Goal: Information Seeking & Learning: Learn about a topic

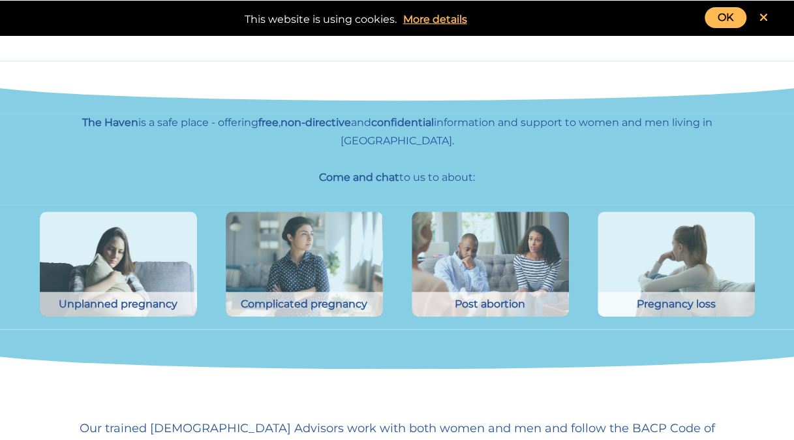
scroll to position [258, 0]
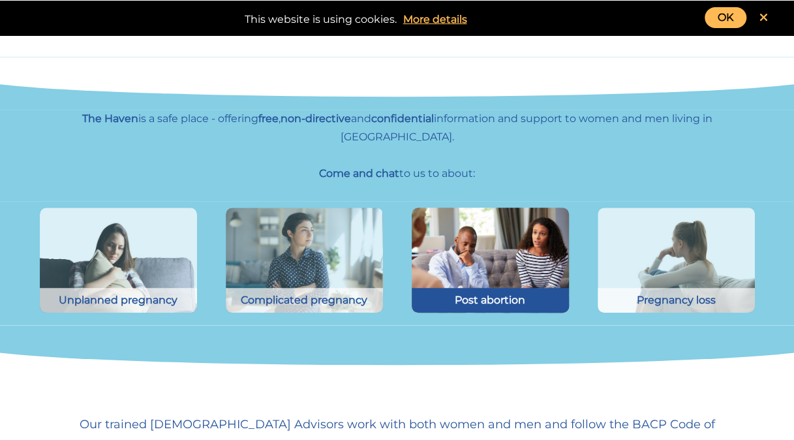
click at [517, 288] on div "Post abortion" at bounding box center [490, 300] width 157 height 25
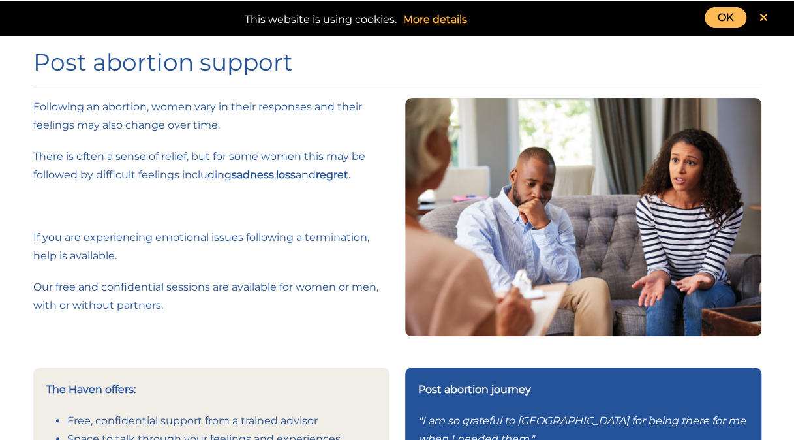
click at [765, 13] on icon at bounding box center [763, 18] width 8 height 12
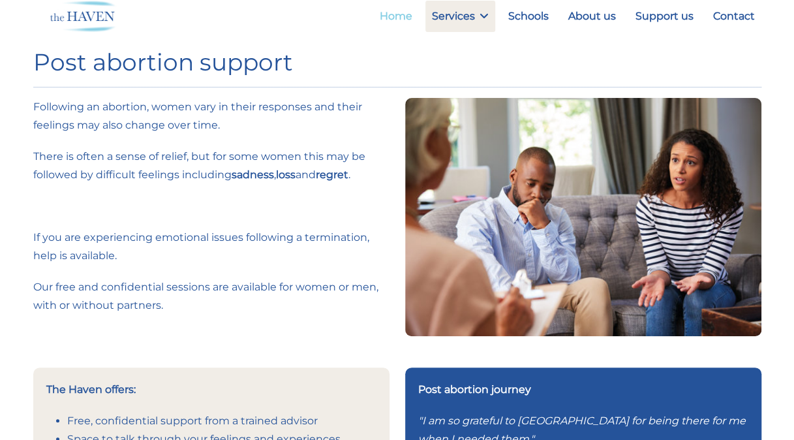
click at [399, 16] on link "Home" at bounding box center [396, 16] width 46 height 31
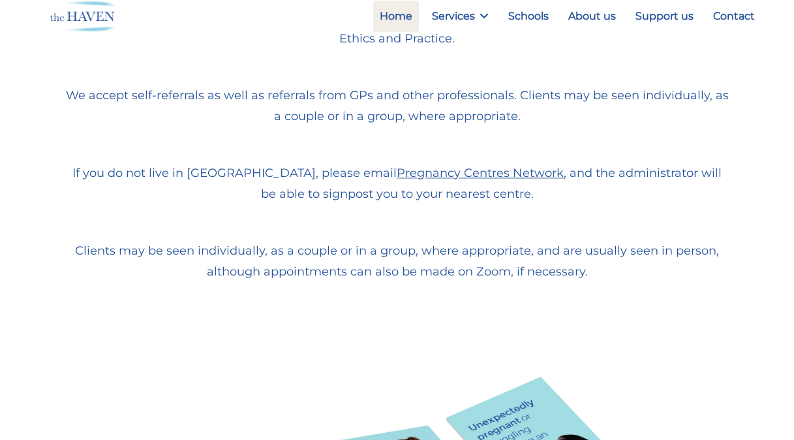
scroll to position [689, 0]
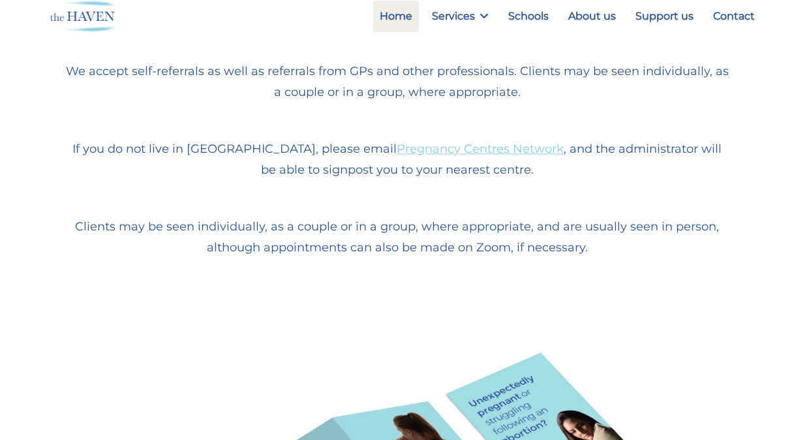
click at [398, 142] on link "Pregnancy Centres Network" at bounding box center [480, 149] width 167 height 14
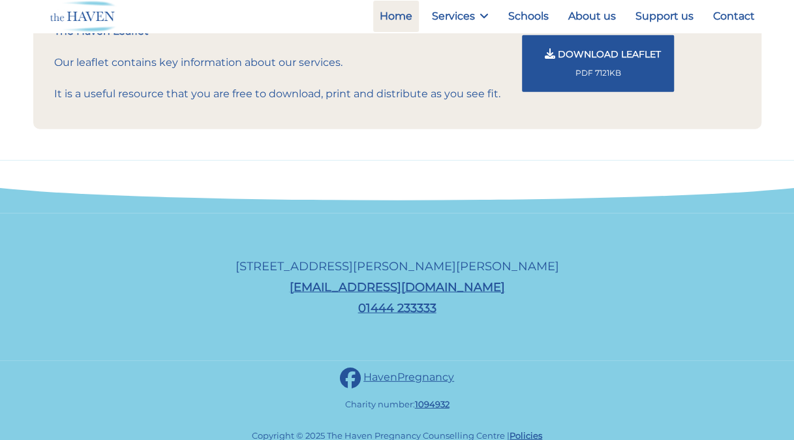
scroll to position [0, 0]
